Goal: Find specific page/section: Find specific page/section

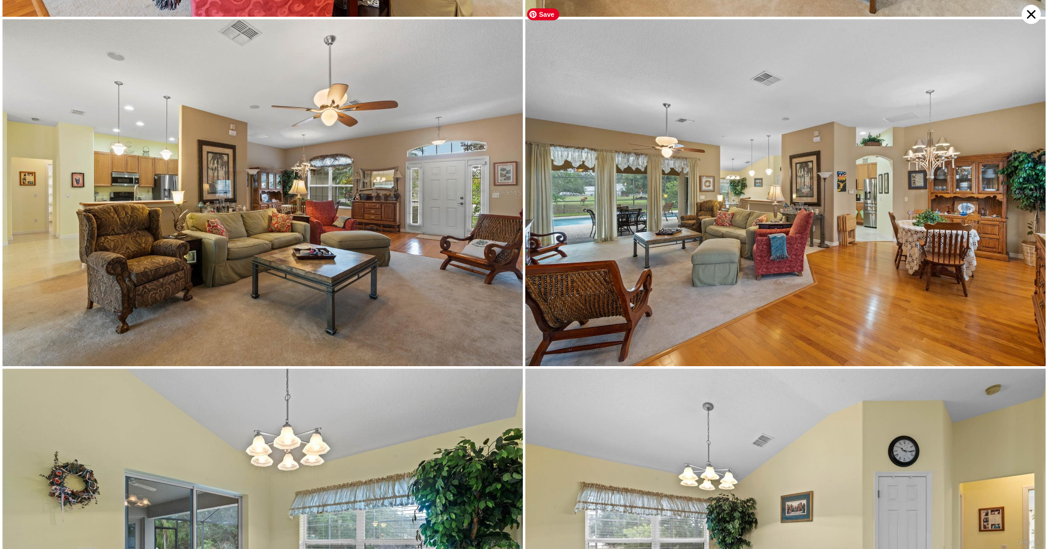
scroll to position [1385, 0]
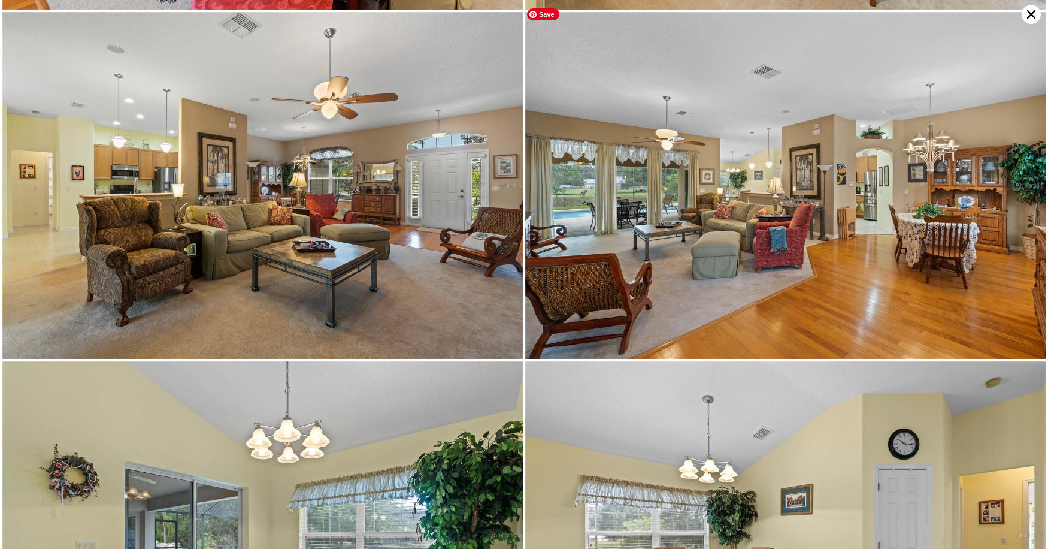
click at [723, 183] on img at bounding box center [785, 185] width 520 height 347
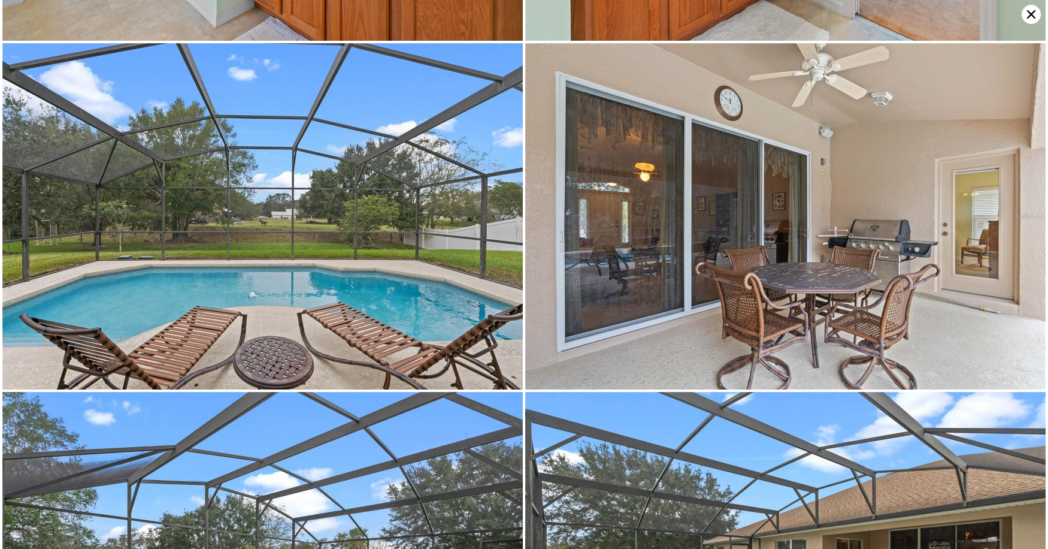
scroll to position [5538, 0]
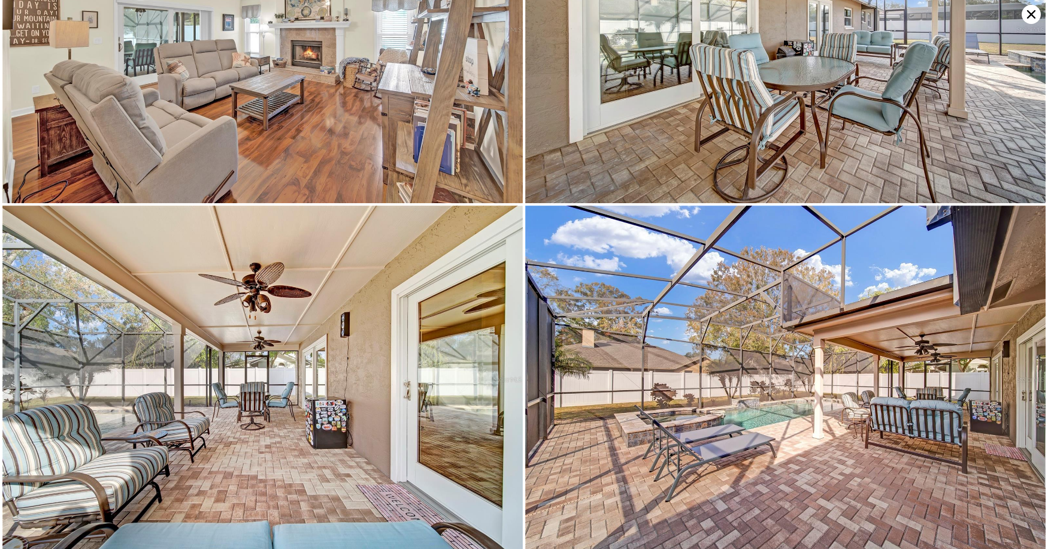
scroll to position [4506, 0]
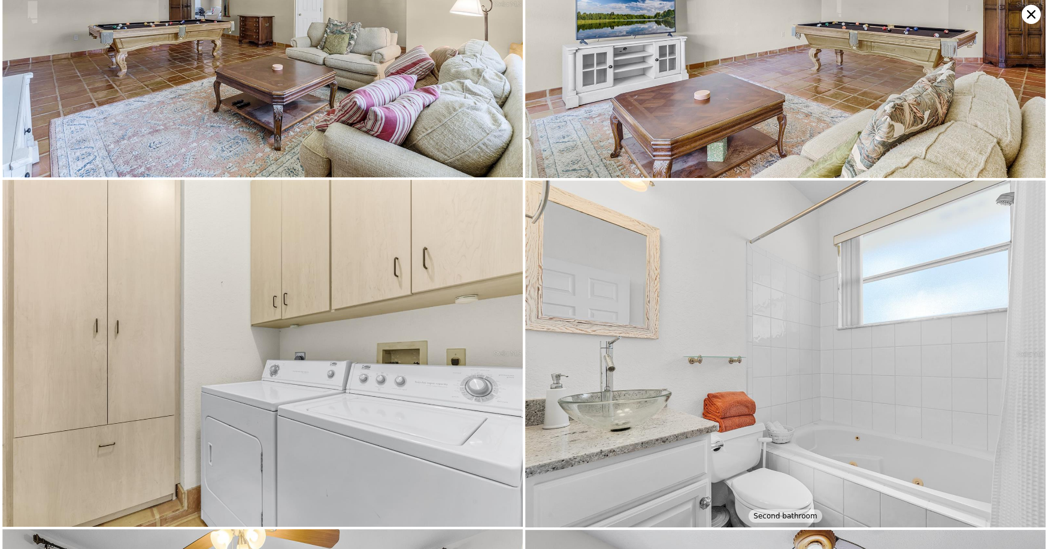
scroll to position [2422, 0]
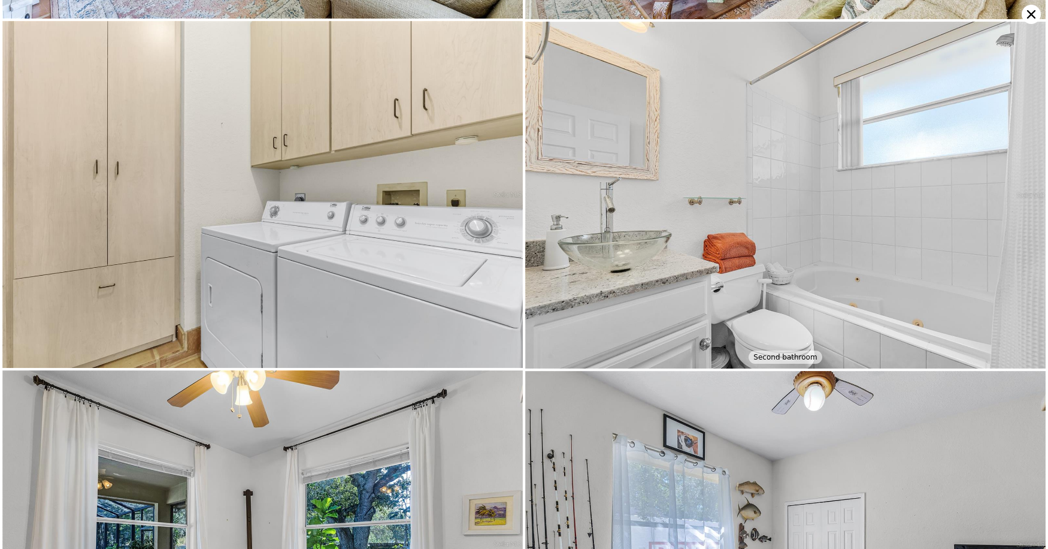
drag, startPoint x: 1041, startPoint y: 19, endPoint x: 1042, endPoint y: 219, distance: 200.0
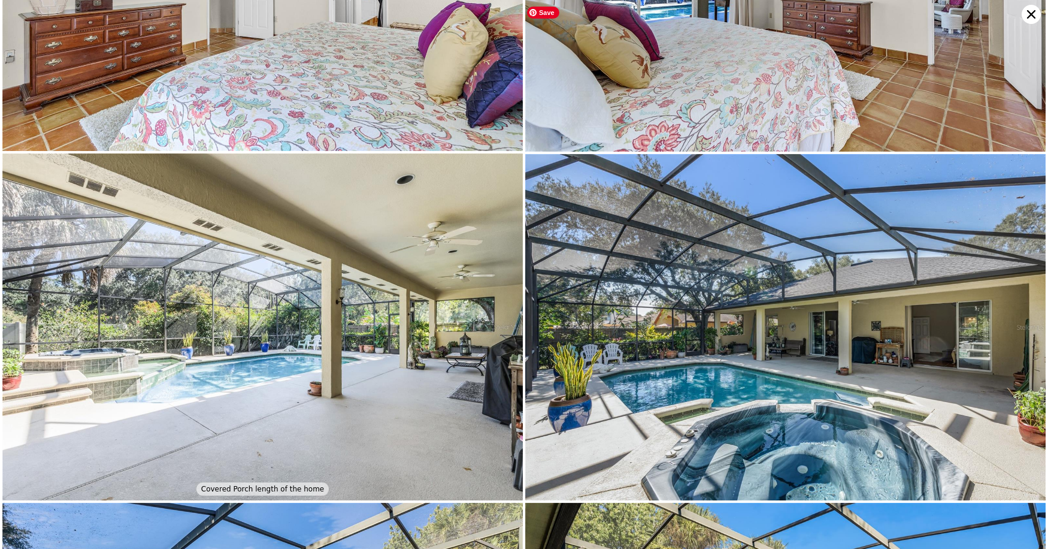
scroll to position [4153, 0]
